Goal: Navigation & Orientation: Find specific page/section

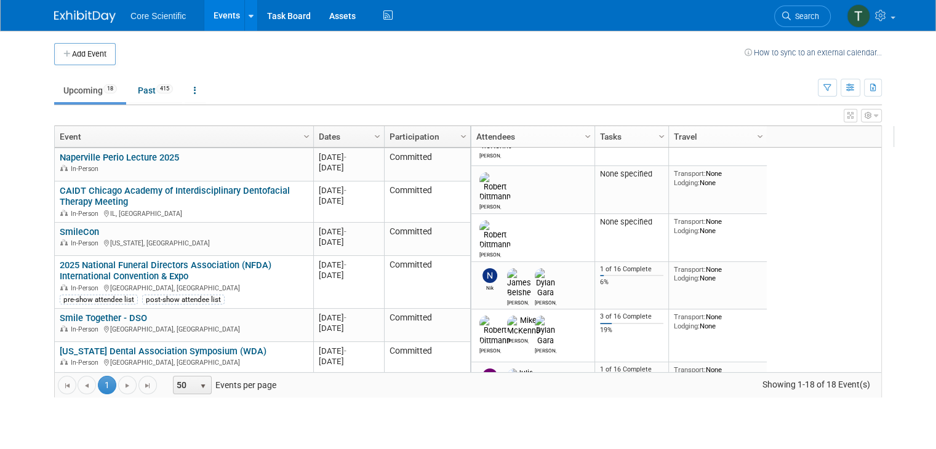
scroll to position [193, 0]
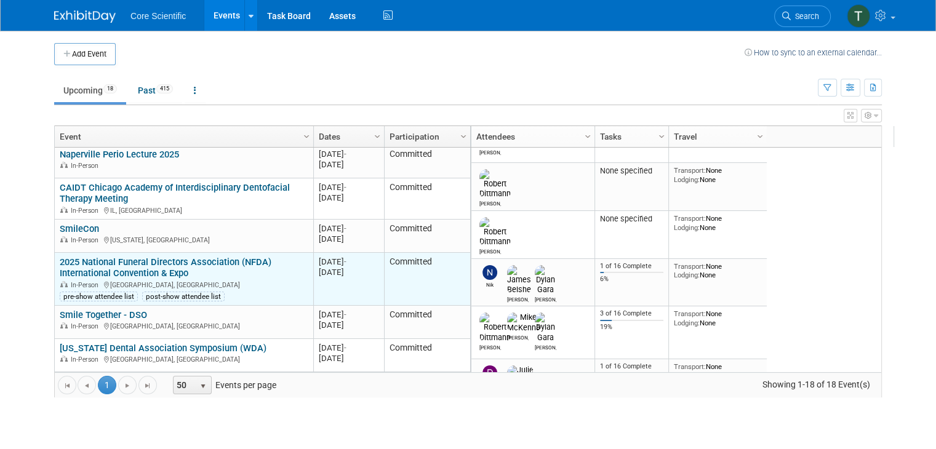
click at [197, 263] on link "2025 National Funeral Directors Association (NFDA) International Convention & E…" at bounding box center [166, 268] width 212 height 23
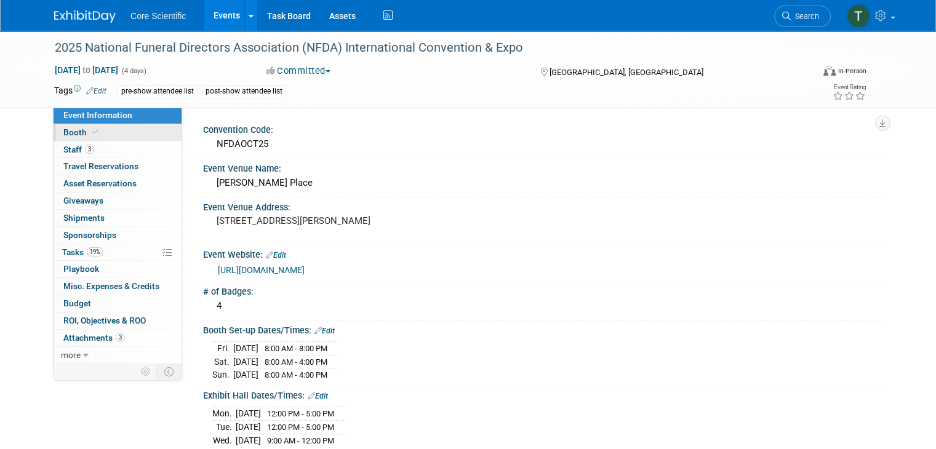
click at [63, 134] on span "Booth" at bounding box center [82, 132] width 38 height 10
